Goal: Information Seeking & Learning: Check status

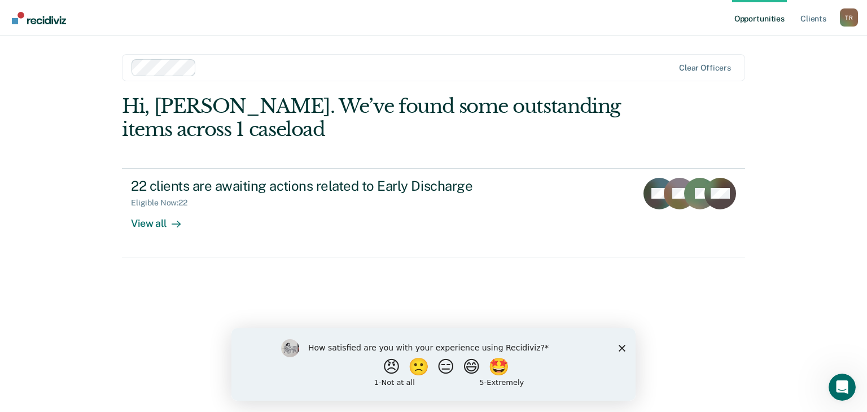
click at [621, 350] on icon "Close survey" at bounding box center [621, 347] width 7 height 7
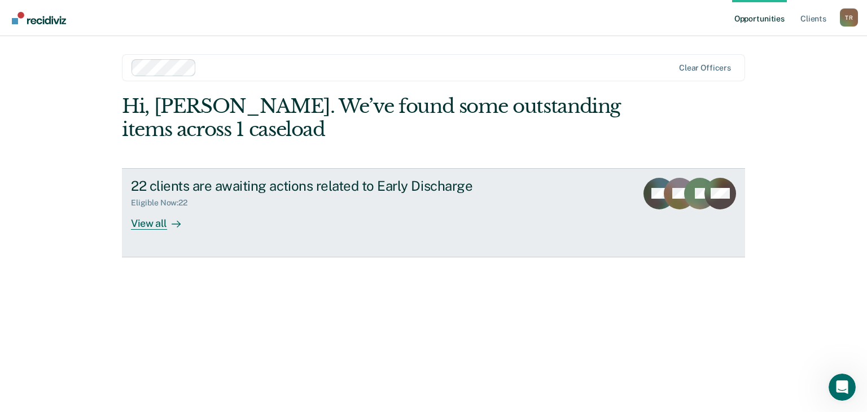
click at [152, 226] on div "View all" at bounding box center [162, 219] width 63 height 22
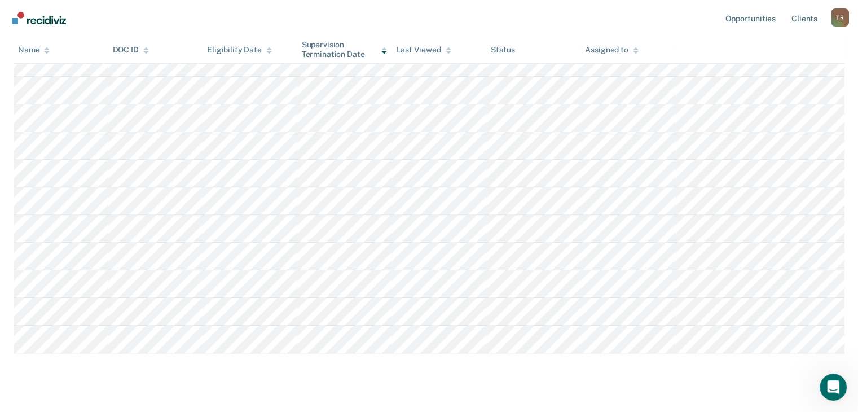
scroll to position [467, 0]
